Goal: Transaction & Acquisition: Purchase product/service

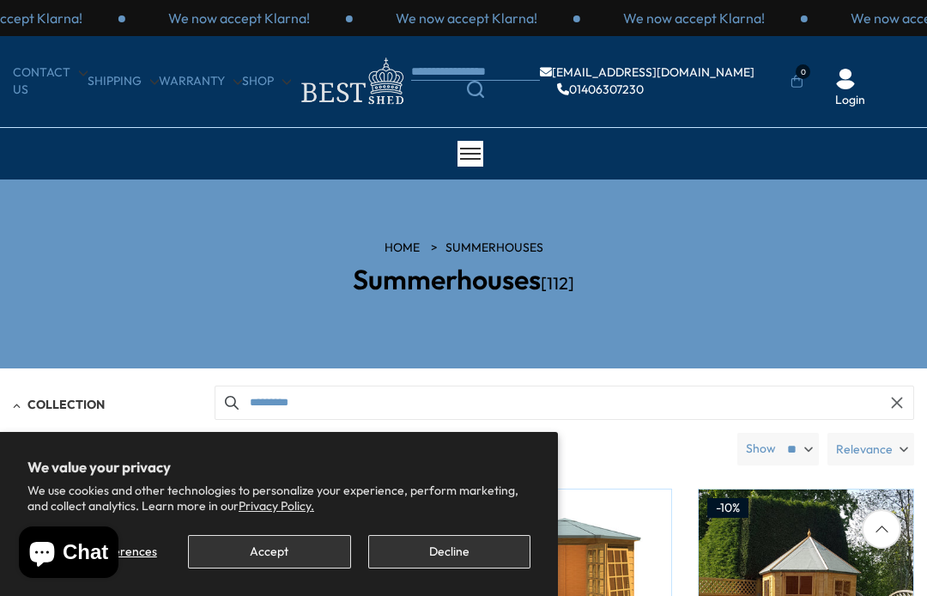
click at [451, 541] on button "Decline" at bounding box center [449, 551] width 162 height 33
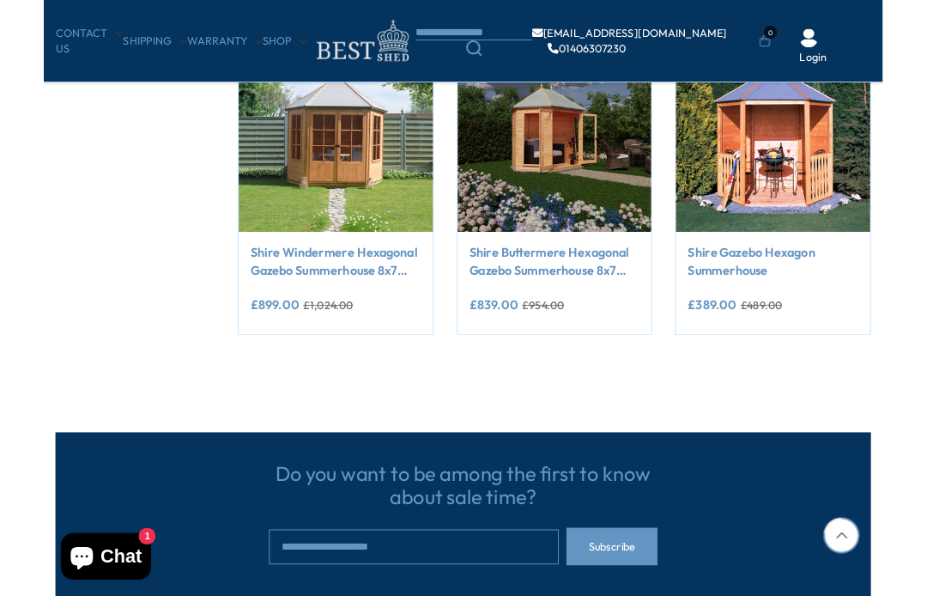
scroll to position [1396, 0]
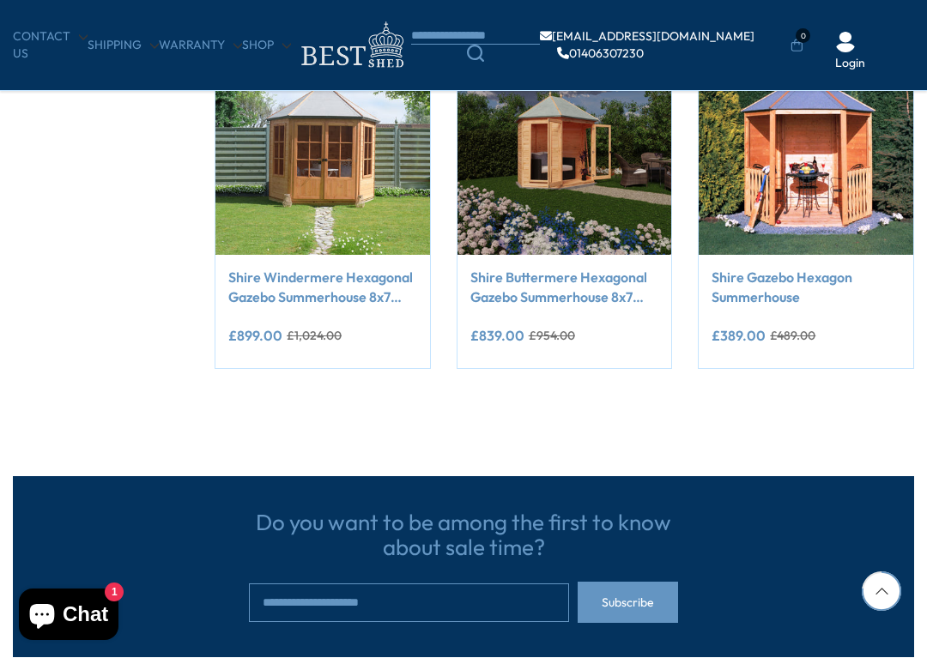
click at [570, 295] on link "Shire Buttermere Hexagonal Gazebo Summerhouse 8x7 Double doors 12mm Cladding" at bounding box center [564, 287] width 189 height 39
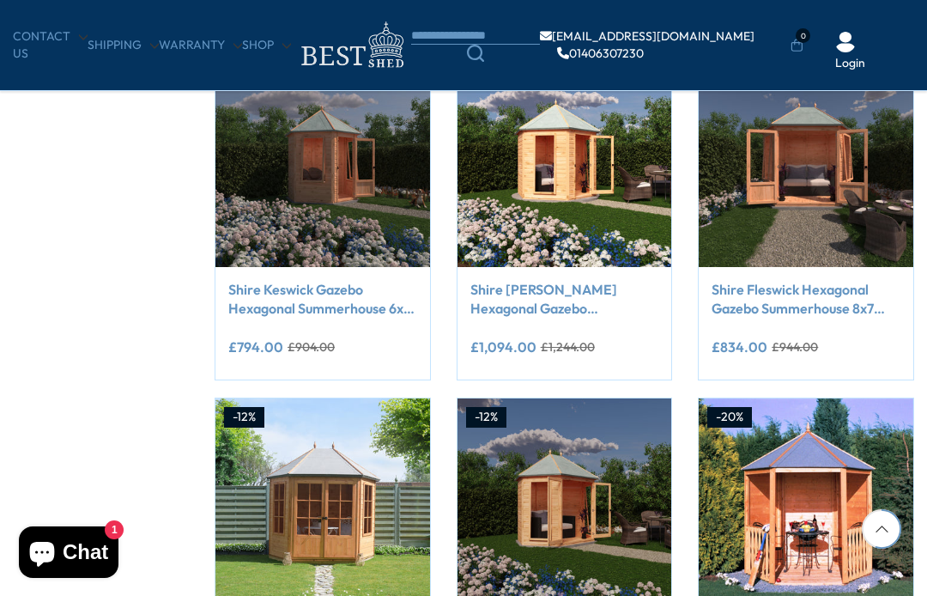
scroll to position [1017, 0]
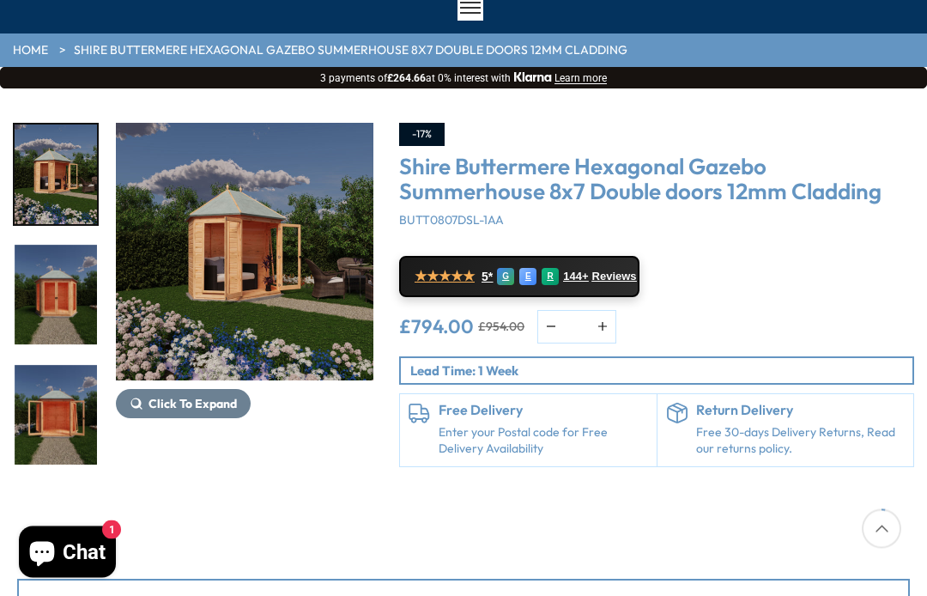
scroll to position [146, 0]
click at [186, 400] on span "Click To Expand" at bounding box center [192, 403] width 88 height 15
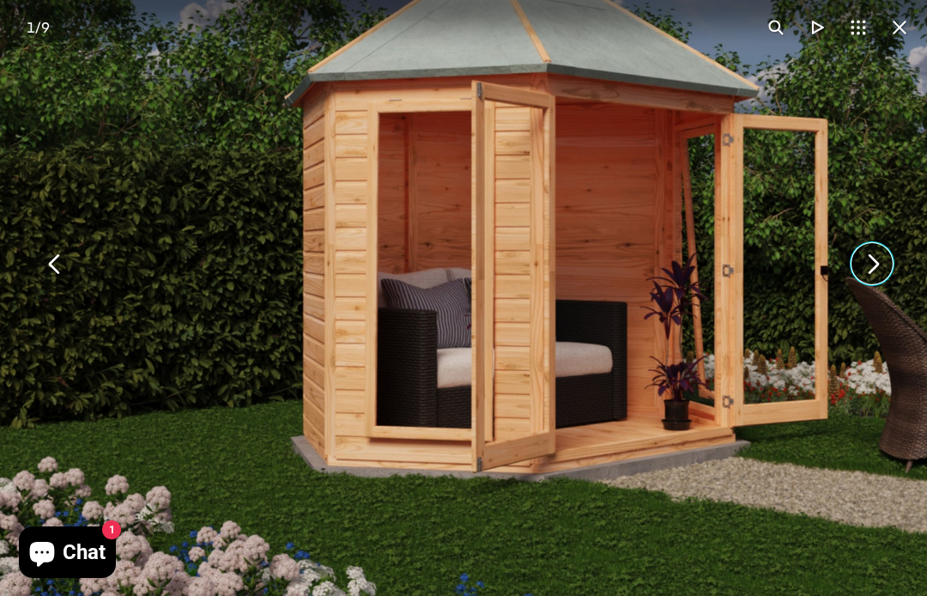
click at [867, 269] on button "You can close this modal content with the ESC key" at bounding box center [871, 263] width 41 height 41
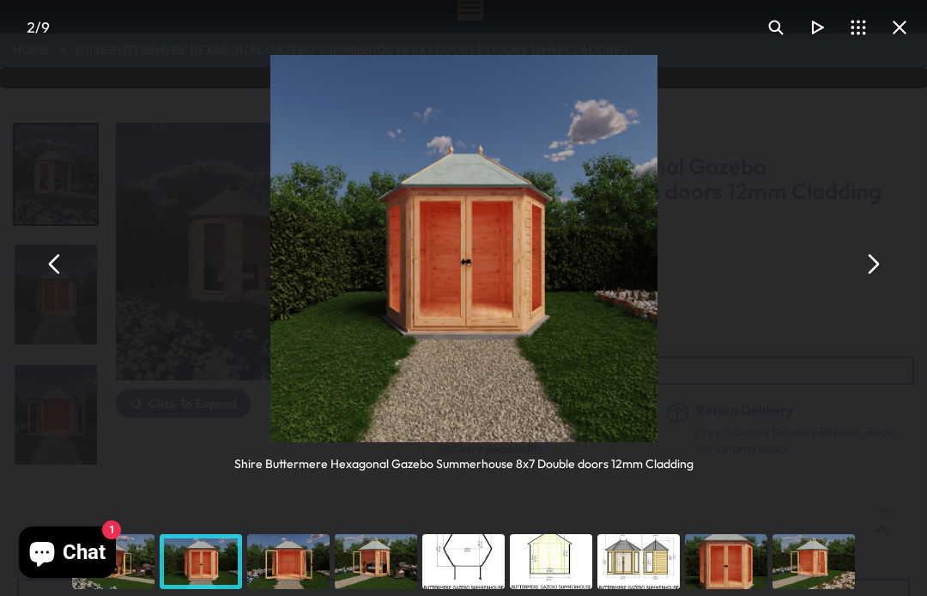
click at [868, 258] on button "You can close this modal content with the ESC key" at bounding box center [871, 263] width 41 height 41
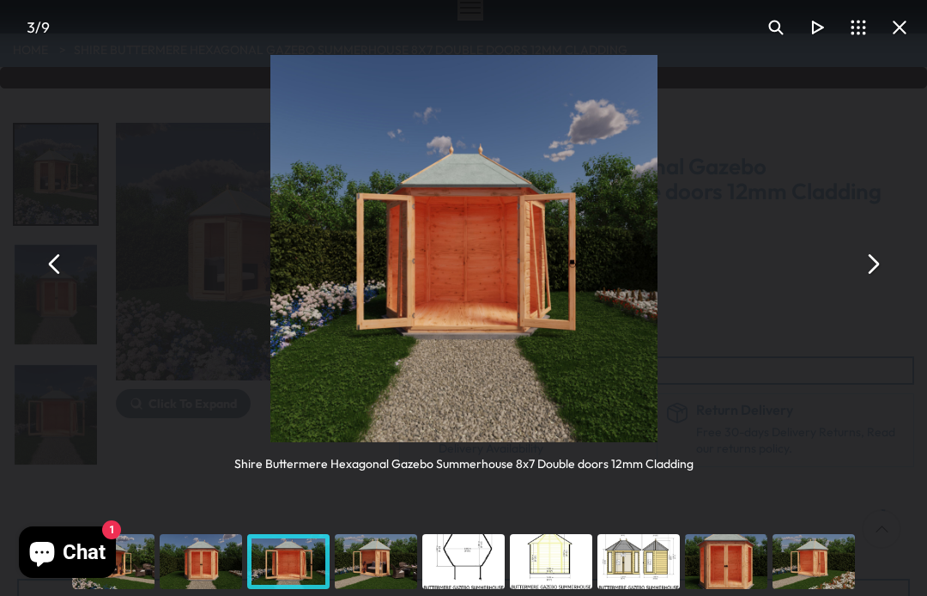
click at [868, 251] on button "You can close this modal content with the ESC key" at bounding box center [871, 263] width 41 height 41
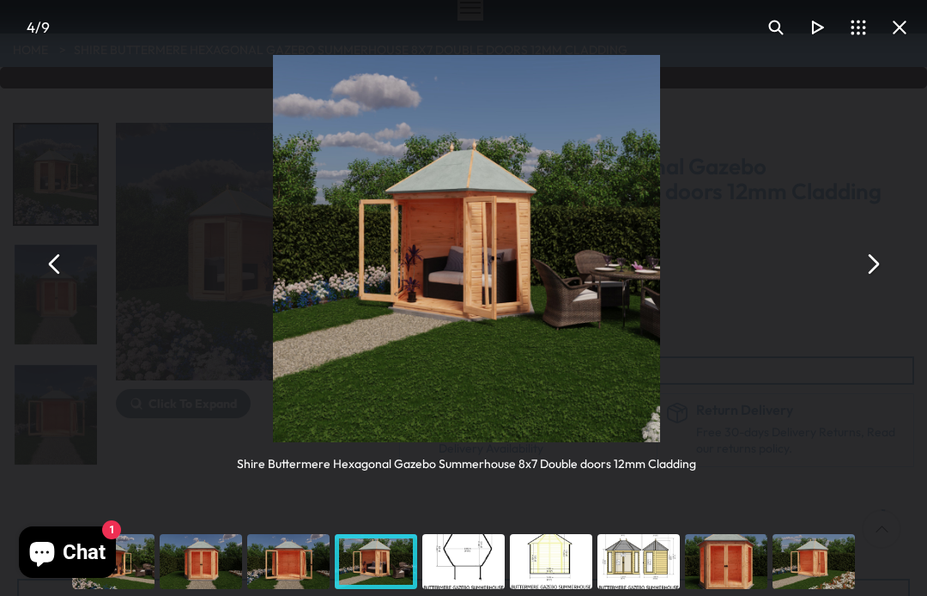
click at [869, 254] on button "You can close this modal content with the ESC key" at bounding box center [871, 263] width 41 height 41
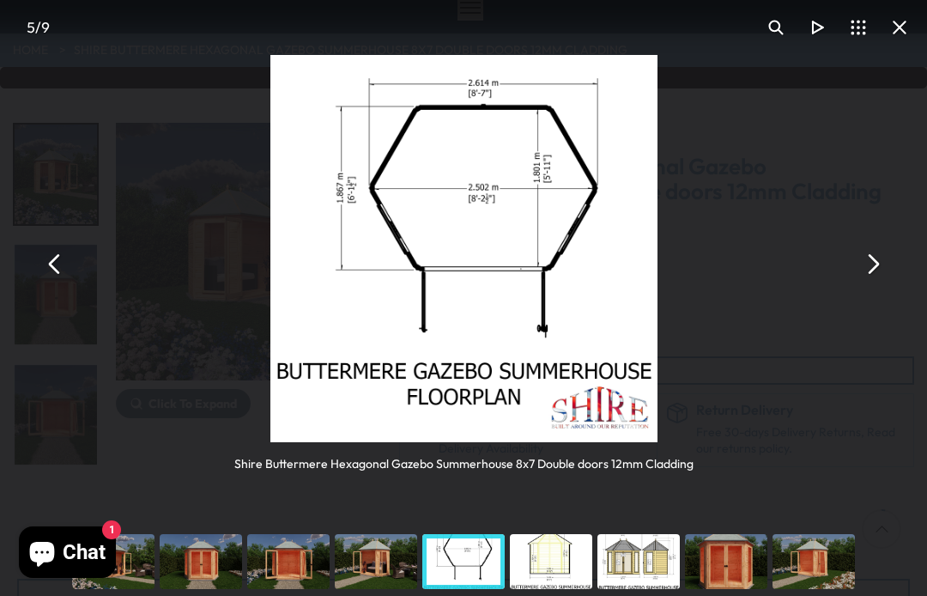
click at [874, 255] on button "You can close this modal content with the ESC key" at bounding box center [871, 263] width 41 height 41
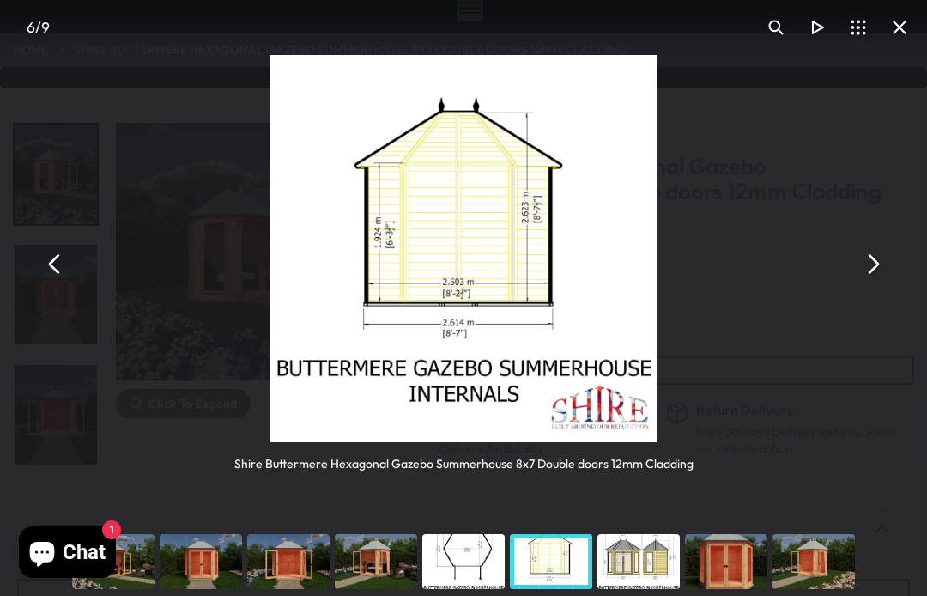
click at [870, 259] on button "You can close this modal content with the ESC key" at bounding box center [871, 263] width 41 height 41
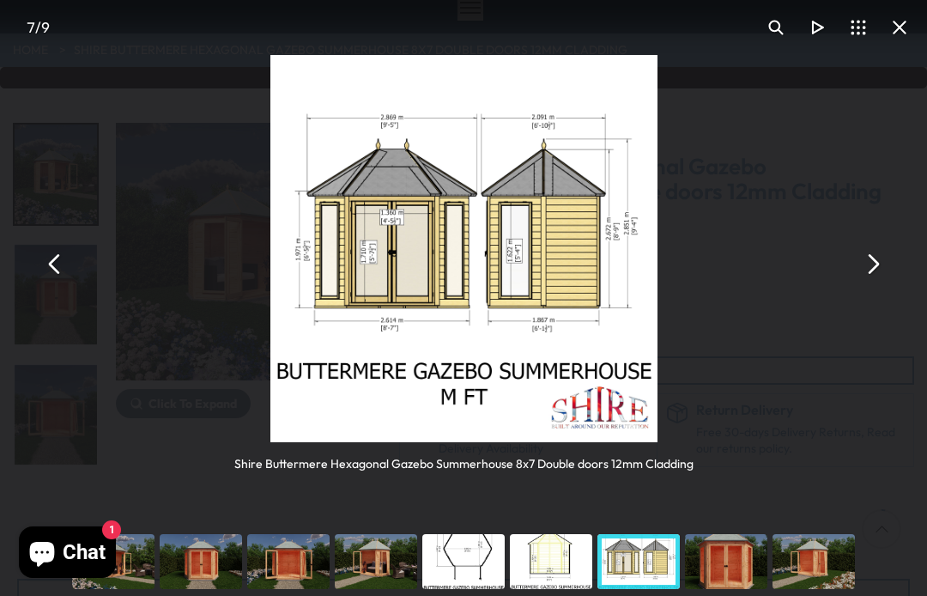
click at [873, 250] on button "You can close this modal content with the ESC key" at bounding box center [871, 263] width 41 height 41
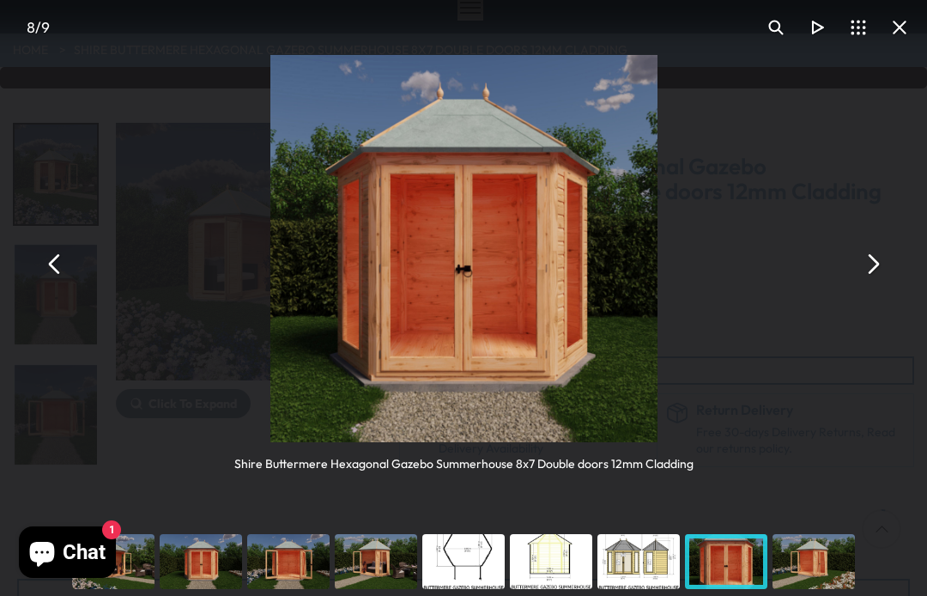
click at [864, 266] on button "You can close this modal content with the ESC key" at bounding box center [871, 263] width 41 height 41
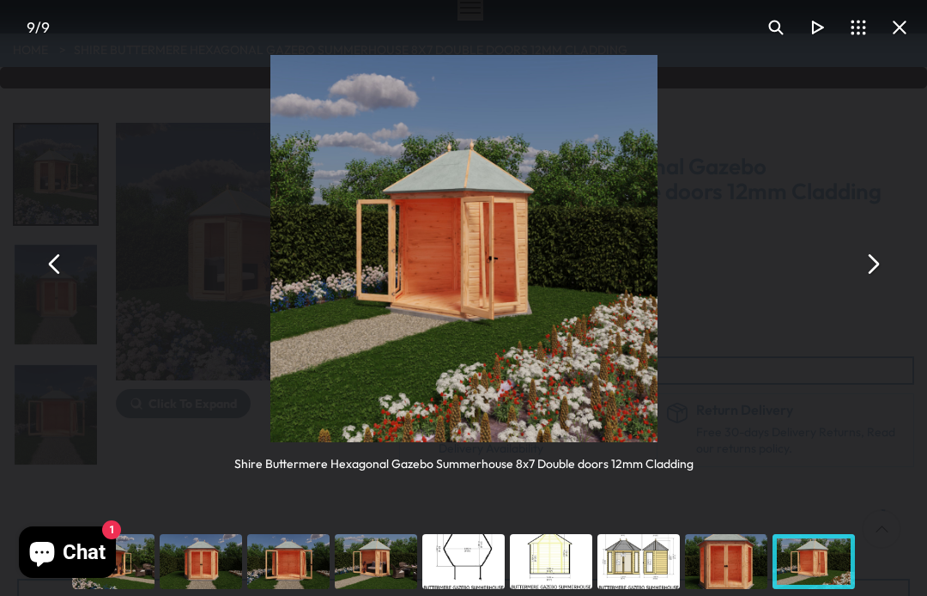
click at [877, 266] on button "You can close this modal content with the ESC key" at bounding box center [871, 263] width 41 height 41
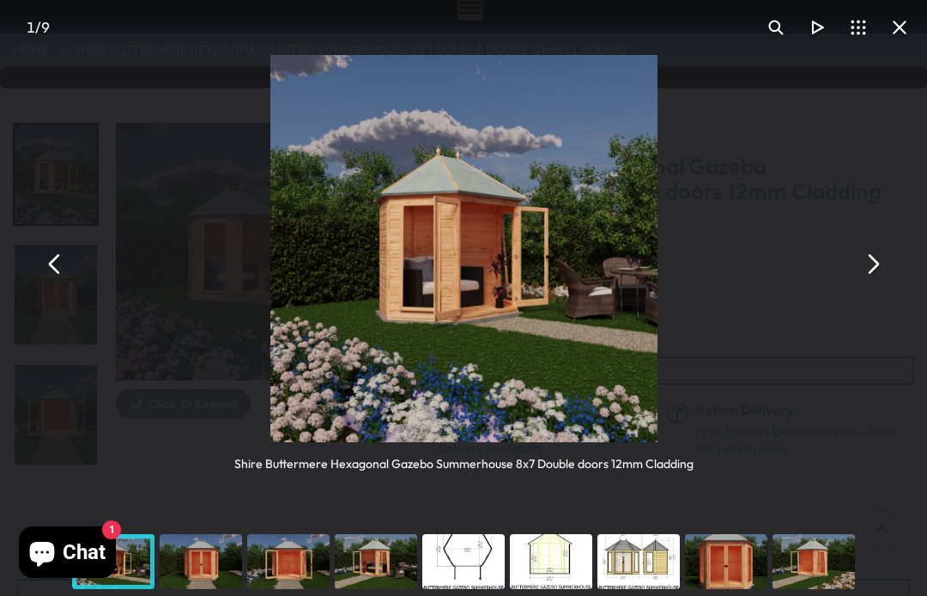
click at [897, 29] on button "You can close this modal content with the ESC key" at bounding box center [899, 27] width 41 height 41
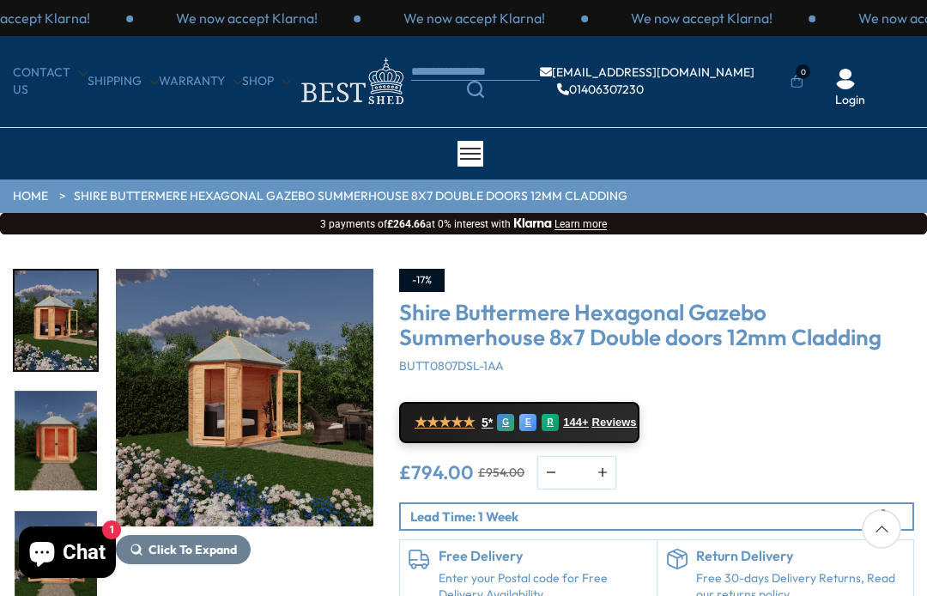
scroll to position [146, 0]
